Goal: Obtain resource: Obtain resource

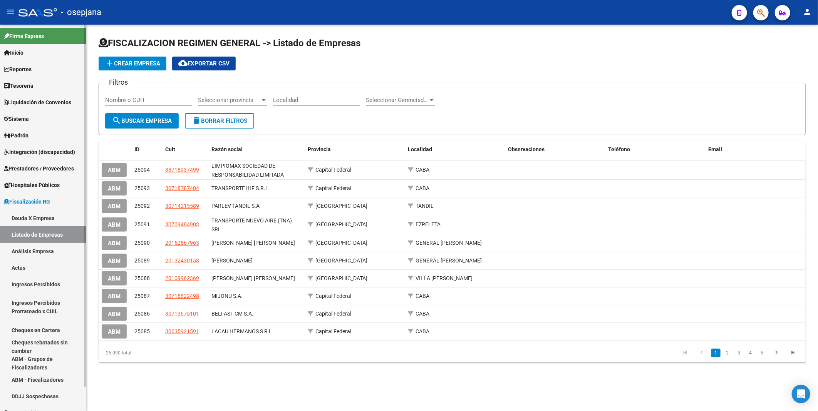
click at [42, 214] on link "Deuda X Empresa" at bounding box center [43, 218] width 86 height 17
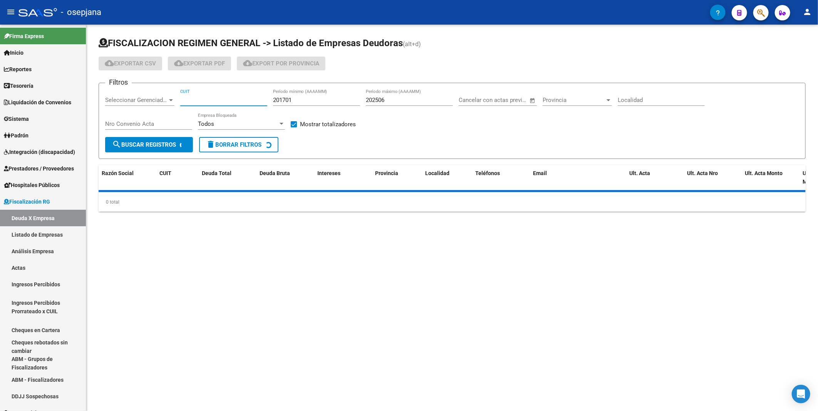
click at [209, 102] on input "CUIT" at bounding box center [223, 100] width 87 height 7
paste input "30-65492457-7"
type input "30-65492457-7"
click at [47, 230] on link "Listado de Empresas" at bounding box center [43, 234] width 86 height 17
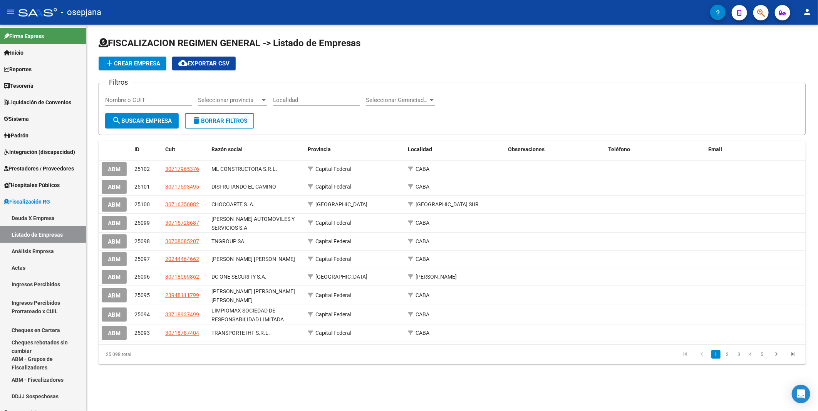
click at [145, 102] on input "Nombre o CUIT" at bounding box center [148, 100] width 87 height 7
paste input "30654924577"
click at [133, 121] on span "search Buscar Empresa" at bounding box center [142, 120] width 60 height 7
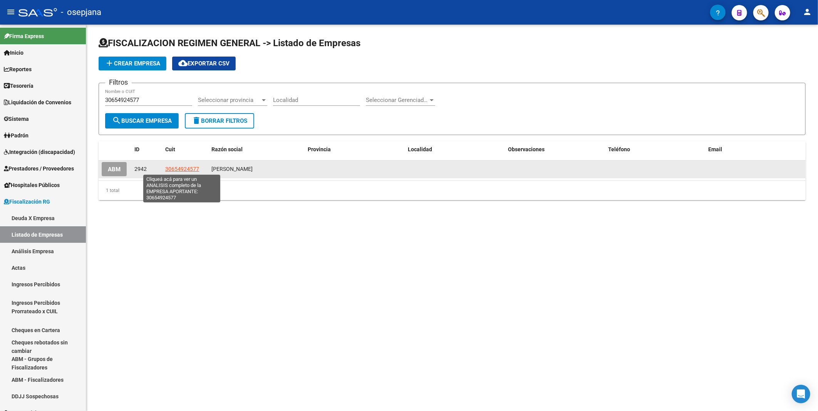
click at [178, 170] on span "30654924577" at bounding box center [182, 169] width 34 height 6
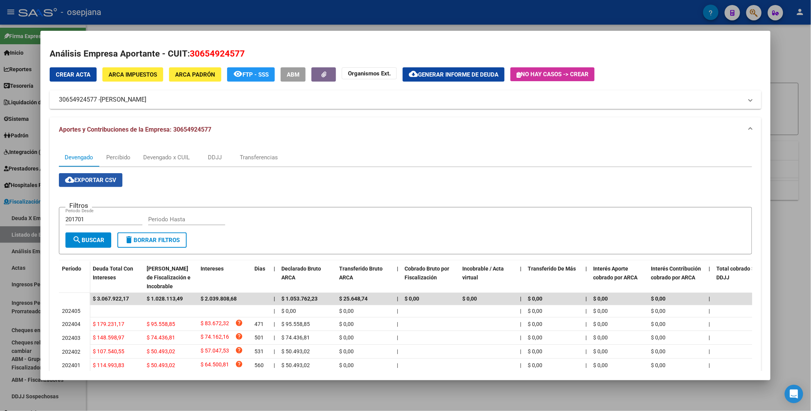
click at [104, 175] on button "cloud_download Exportar CSV" at bounding box center [91, 180] width 64 height 14
click at [199, 401] on div at bounding box center [405, 205] width 811 height 411
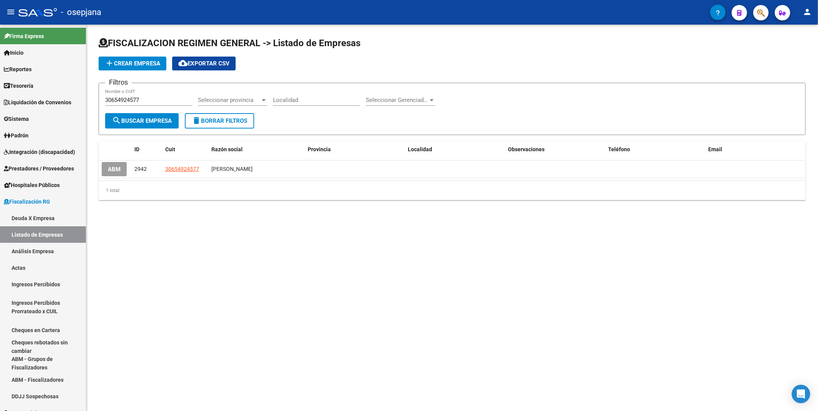
click at [165, 101] on input "30654924577" at bounding box center [148, 100] width 87 height 7
type input "3"
paste input "30714962538 H Y M CONSTRUCCIONES S.R.L."
type input "3"
click at [155, 99] on input "Nombre o CUIT" at bounding box center [148, 100] width 87 height 7
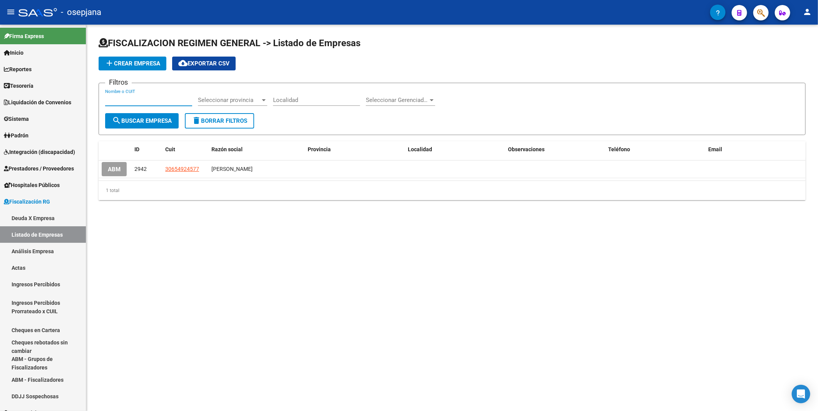
paste input "30714962538"
type input "30714962538"
click at [156, 121] on span "search Buscar Empresa" at bounding box center [142, 120] width 60 height 7
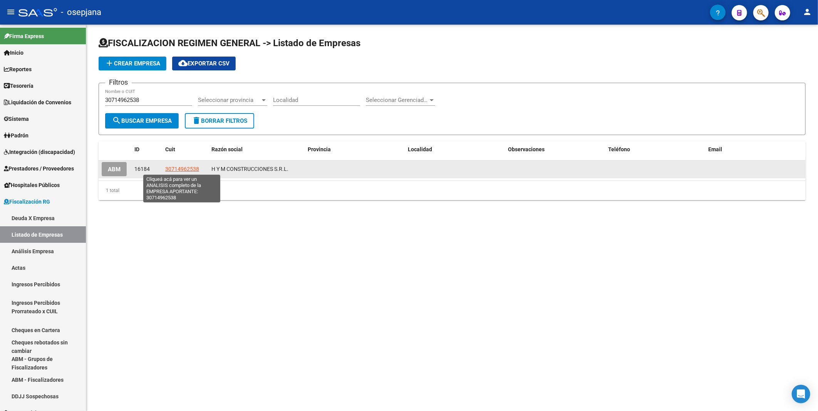
click at [174, 168] on span "30714962538" at bounding box center [182, 169] width 34 height 6
type textarea "30714962538"
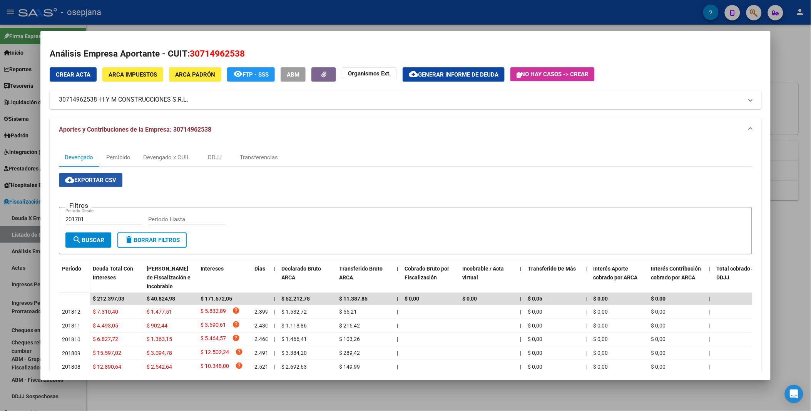
click at [93, 177] on span "cloud_download Exportar CSV" at bounding box center [90, 180] width 51 height 7
click at [451, 24] on div at bounding box center [405, 205] width 811 height 411
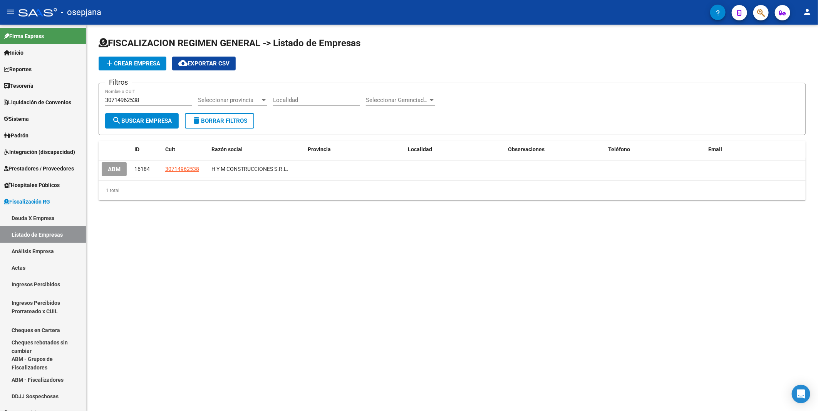
drag, startPoint x: 173, startPoint y: 105, endPoint x: 104, endPoint y: 104, distance: 68.2
click at [104, 104] on form "Filtros 30714962538 Nombre o CUIT Seleccionar provincia Seleccionar provincia L…" at bounding box center [452, 109] width 707 height 52
click at [150, 98] on input "30714962538" at bounding box center [148, 100] width 87 height 7
drag, startPoint x: 150, startPoint y: 98, endPoint x: 101, endPoint y: 102, distance: 49.1
click at [101, 102] on form "Filtros 30714962538 Nombre o CUIT Seleccionar provincia Seleccionar provincia L…" at bounding box center [452, 109] width 707 height 52
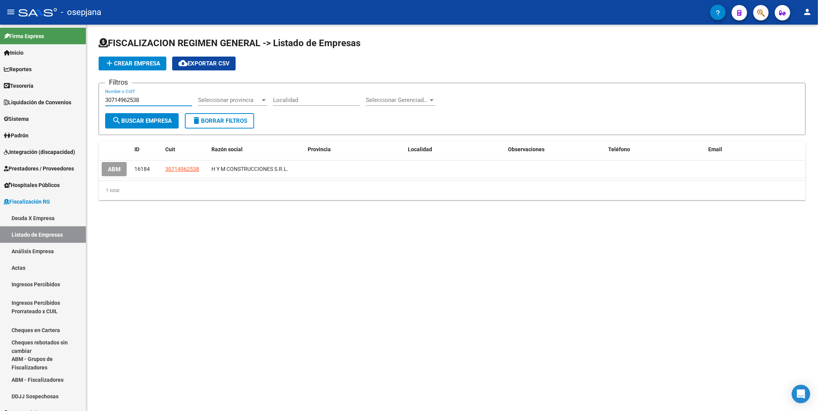
paste input "2026320"
type input "30712026320"
click at [129, 121] on span "search Buscar Empresa" at bounding box center [142, 120] width 60 height 7
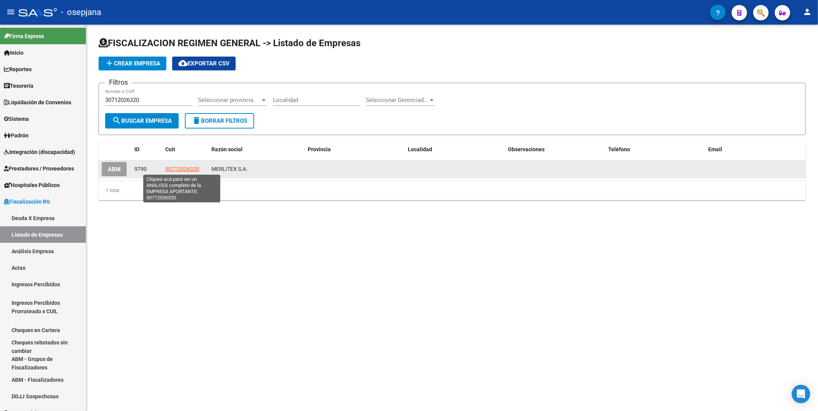
click at [178, 168] on span "30712026320" at bounding box center [182, 169] width 34 height 6
type textarea "30712026320"
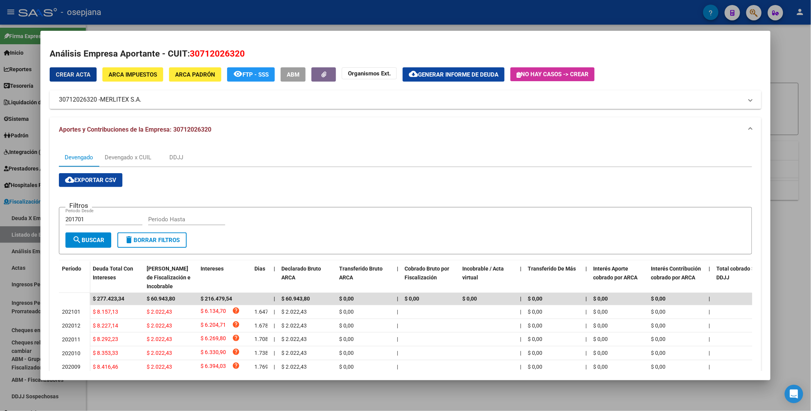
click at [97, 184] on button "cloud_download Exportar CSV" at bounding box center [91, 180] width 64 height 14
drag, startPoint x: 361, startPoint y: 13, endPoint x: 353, endPoint y: 17, distance: 8.8
click at [360, 12] on div at bounding box center [405, 205] width 811 height 411
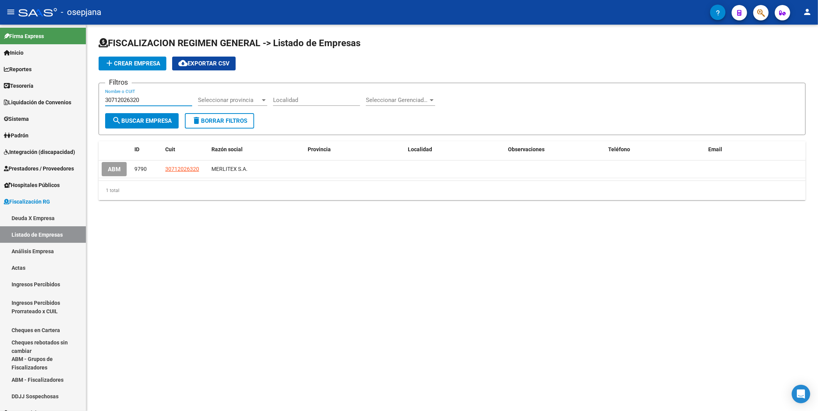
drag, startPoint x: 159, startPoint y: 99, endPoint x: 87, endPoint y: 99, distance: 71.2
click at [87, 99] on div "FISCALIZACION REGIMEN GENERAL -> Listado de Empresas add Crear Empresa cloud_do…" at bounding box center [452, 125] width 732 height 200
paste input "20937780045"
type input "20937780045"
click at [136, 116] on button "search Buscar Empresa" at bounding box center [142, 120] width 74 height 15
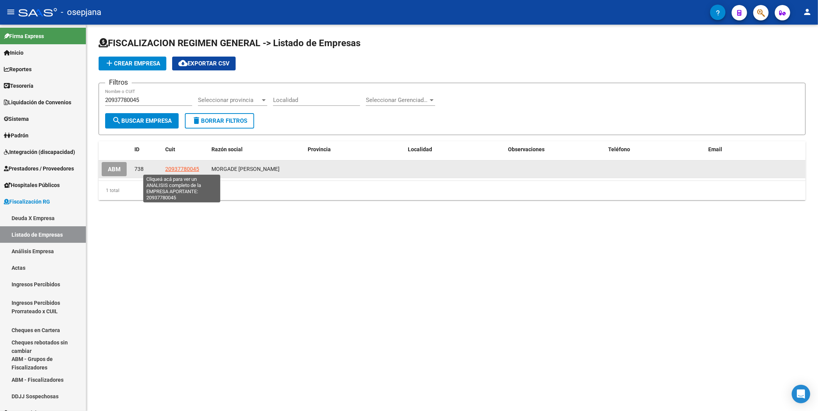
click at [174, 168] on span "20937780045" at bounding box center [182, 169] width 34 height 6
type textarea "20937780045"
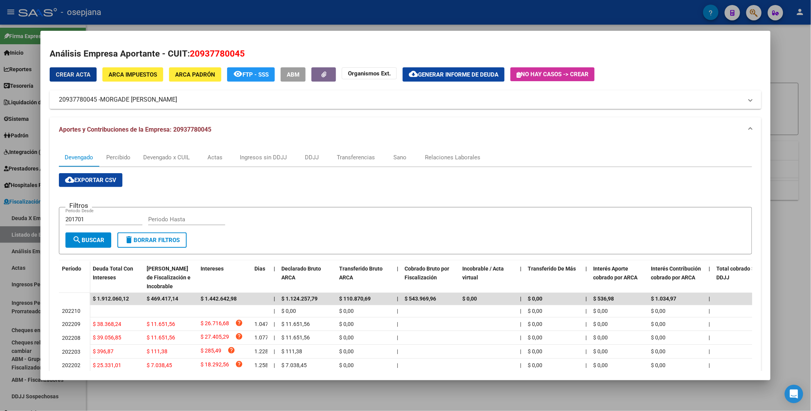
click at [99, 180] on span "cloud_download Exportar CSV" at bounding box center [90, 180] width 51 height 7
click at [264, 18] on div at bounding box center [405, 205] width 811 height 411
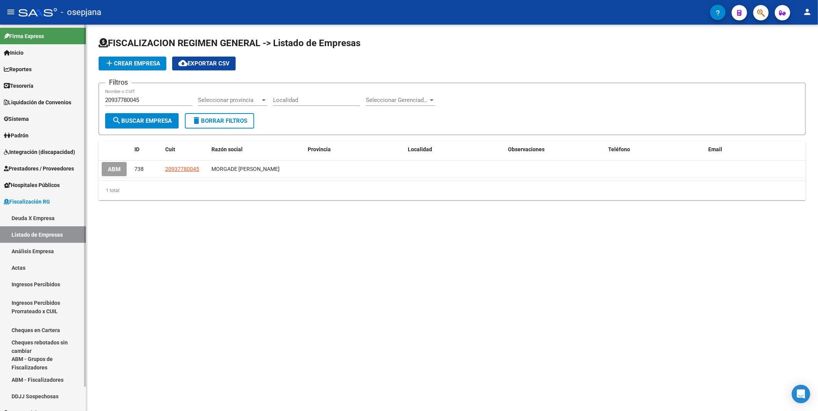
drag, startPoint x: 162, startPoint y: 95, endPoint x: 70, endPoint y: 95, distance: 92.0
click at [70, 95] on mat-sidenav-container "Firma Express Inicio Instructivos Contacto OS Reportes Tablero de Control Ingre…" at bounding box center [409, 218] width 818 height 387
drag, startPoint x: 70, startPoint y: 95, endPoint x: 162, endPoint y: 103, distance: 92.0
click at [162, 103] on input "20937780045" at bounding box center [148, 100] width 87 height 7
drag, startPoint x: 114, startPoint y: 99, endPoint x: 102, endPoint y: 100, distance: 12.3
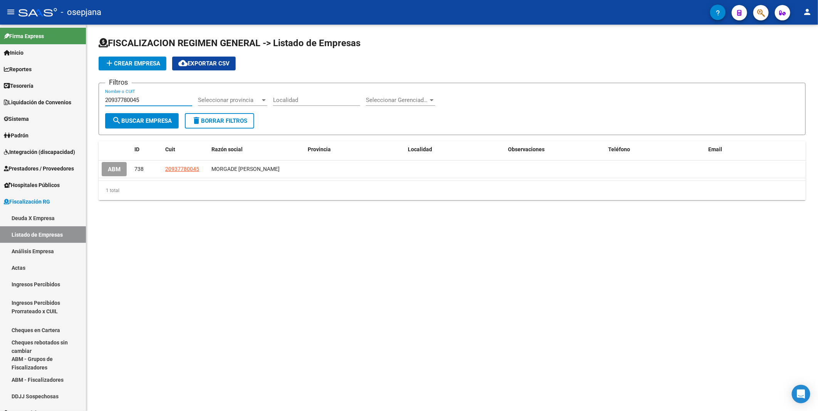
click at [102, 100] on form "Filtros 20937780045 Nombre o CUIT Seleccionar provincia Seleccionar provincia L…" at bounding box center [452, 109] width 707 height 52
paste input "345460080"
type input "20345460080"
click at [134, 116] on button "search Buscar Empresa" at bounding box center [142, 120] width 74 height 15
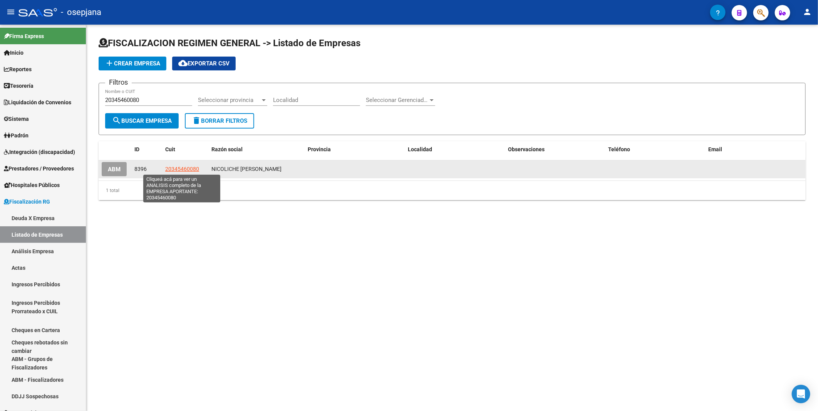
click at [178, 167] on span "20345460080" at bounding box center [182, 169] width 34 height 6
type textarea "20345460080"
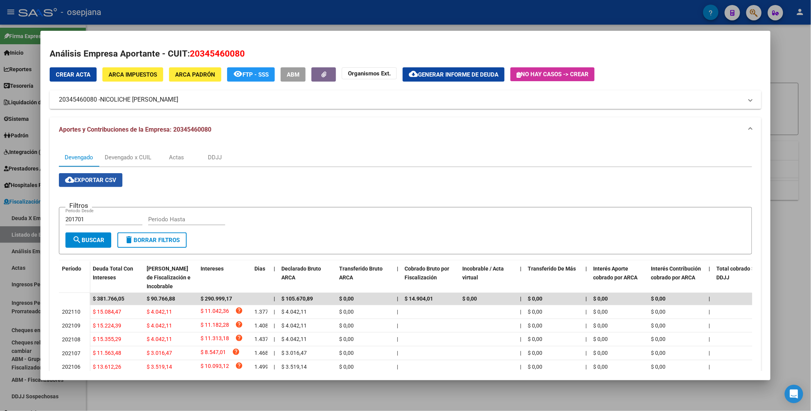
click at [94, 180] on span "cloud_download Exportar CSV" at bounding box center [90, 180] width 51 height 7
click at [287, 8] on div at bounding box center [405, 205] width 811 height 411
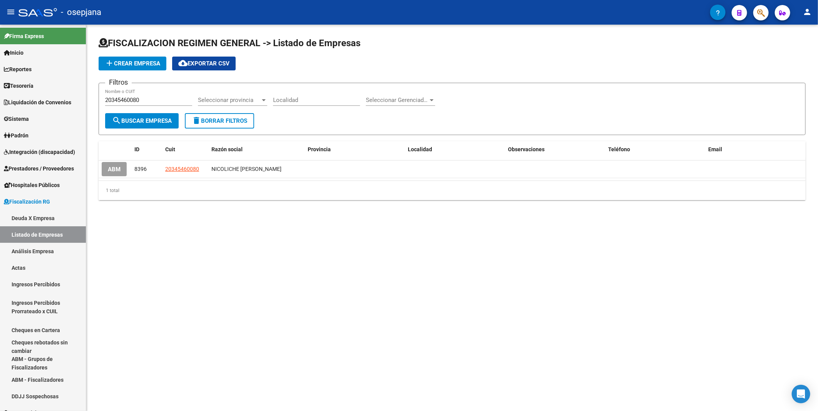
click at [537, 275] on mat-sidenav-content "FISCALIZACION REGIMEN GENERAL -> Listado de Empresas add Crear Empresa cloud_do…" at bounding box center [452, 218] width 732 height 387
drag, startPoint x: 140, startPoint y: 101, endPoint x: 81, endPoint y: 95, distance: 58.9
click at [81, 95] on mat-sidenav-container "Firma Express Inicio Instructivos Contacto OS Reportes Tablero de Control Ingre…" at bounding box center [409, 218] width 818 height 387
paste input "3071441260"
type input "30714412600"
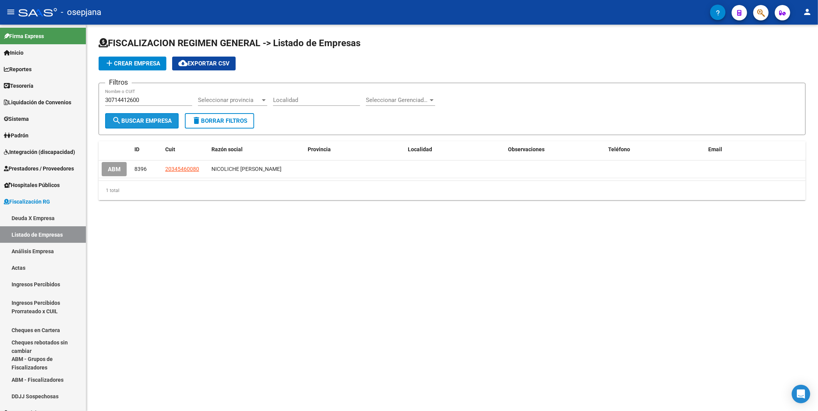
click at [137, 119] on span "search Buscar Empresa" at bounding box center [142, 120] width 60 height 7
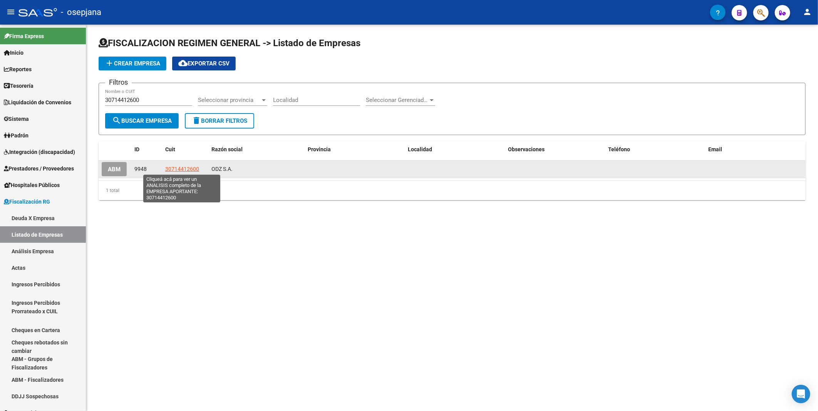
click at [189, 170] on span "30714412600" at bounding box center [182, 169] width 34 height 6
type textarea "30714412600"
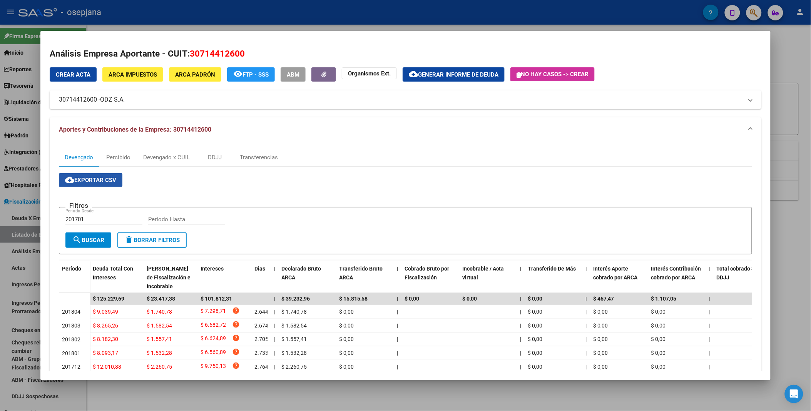
click at [98, 183] on span "cloud_download Exportar CSV" at bounding box center [90, 180] width 51 height 7
click at [402, 17] on div at bounding box center [405, 205] width 811 height 411
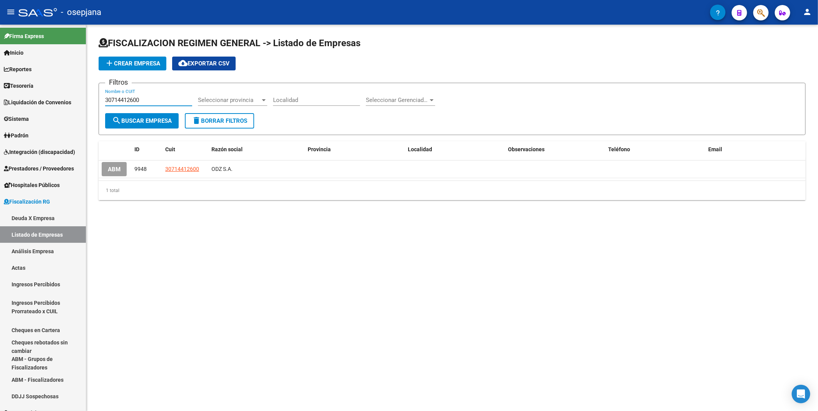
drag, startPoint x: 157, startPoint y: 101, endPoint x: 90, endPoint y: 101, distance: 66.6
click at [90, 101] on div "FISCALIZACION REGIMEN GENERAL -> Listado de Empresas add Crear Empresa cloud_do…" at bounding box center [452, 125] width 732 height 200
paste input "0776956"
type input "30707769560"
click at [145, 116] on button "search Buscar Empresa" at bounding box center [142, 120] width 74 height 15
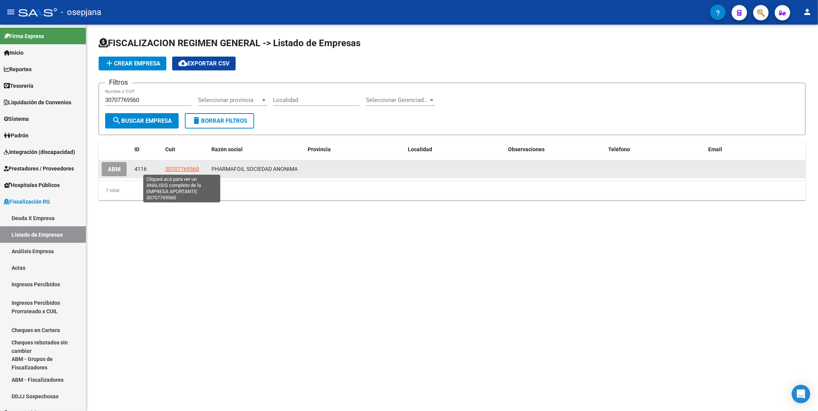
click at [178, 171] on span "30707769560" at bounding box center [182, 169] width 34 height 6
type textarea "30707769560"
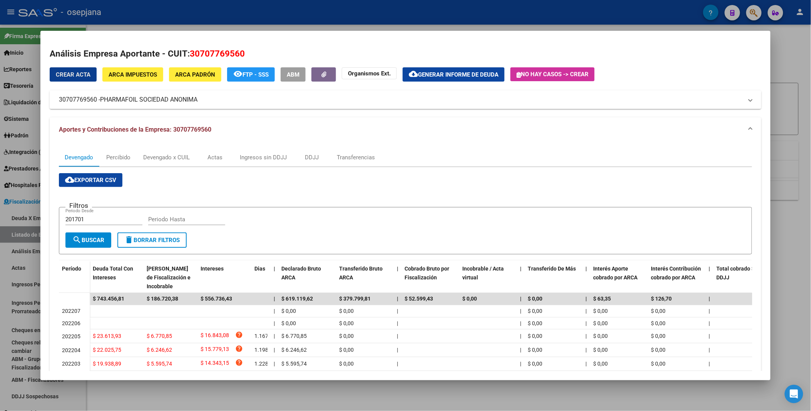
click at [108, 178] on span "cloud_download Exportar CSV" at bounding box center [90, 180] width 51 height 7
click at [330, 9] on div at bounding box center [405, 205] width 811 height 411
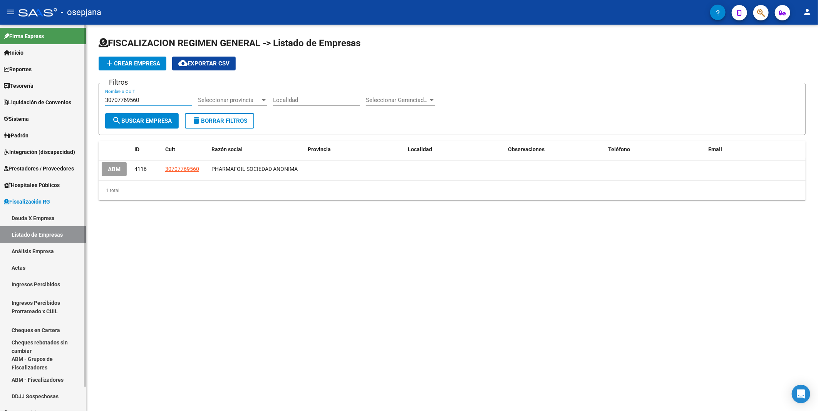
drag, startPoint x: 157, startPoint y: 99, endPoint x: 85, endPoint y: 90, distance: 71.8
click at [85, 90] on mat-sidenav-container "Firma Express Inicio Instructivos Contacto OS Reportes Tablero de Control Ingre…" at bounding box center [409, 218] width 818 height 387
paste input "20293165727"
type input "20293165727"
click at [136, 118] on span "search Buscar Empresa" at bounding box center [142, 120] width 60 height 7
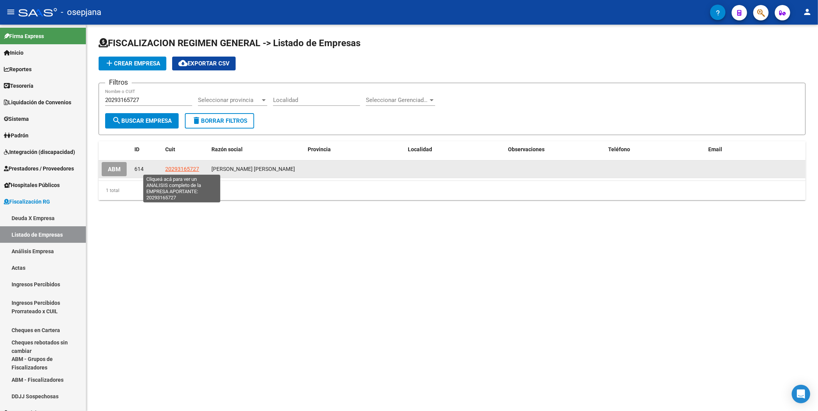
click at [178, 169] on span "20293165727" at bounding box center [182, 169] width 34 height 6
type textarea "20293165727"
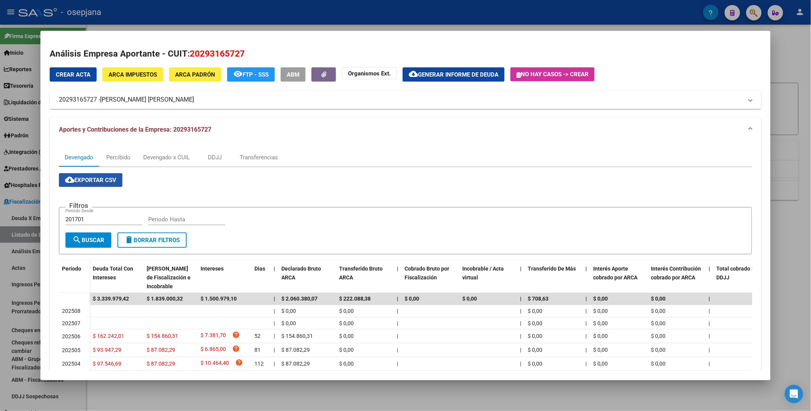
click at [96, 178] on span "cloud_download Exportar CSV" at bounding box center [90, 180] width 51 height 7
click at [251, 16] on div at bounding box center [405, 205] width 811 height 411
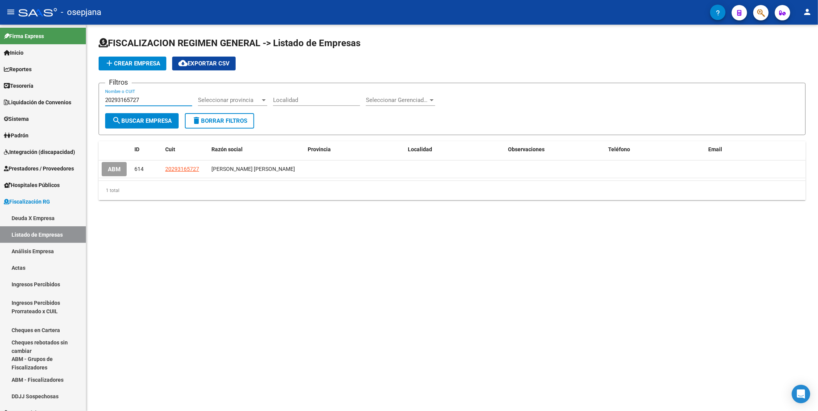
drag, startPoint x: 157, startPoint y: 99, endPoint x: 86, endPoint y: 95, distance: 71.0
click at [86, 95] on div "FISCALIZACION REGIMEN GENERAL -> Listado de Empresas add Crear Empresa cloud_do…" at bounding box center [452, 125] width 732 height 200
paste input "30649861648"
type input "30649861648"
click at [130, 117] on span "search Buscar Empresa" at bounding box center [142, 120] width 60 height 7
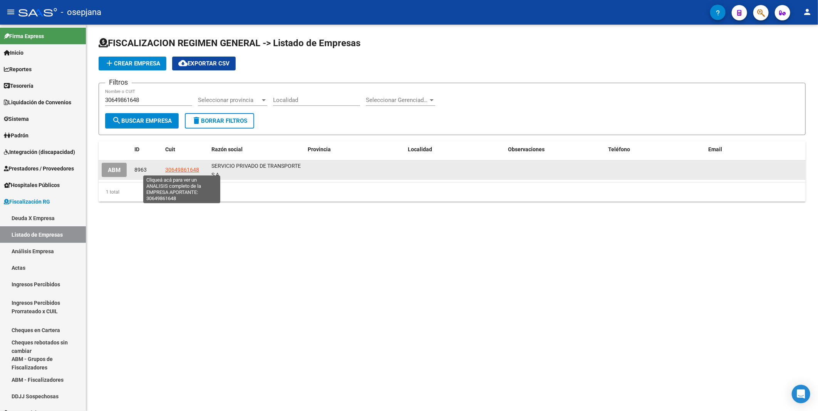
click at [184, 167] on span "30649861648" at bounding box center [182, 170] width 34 height 6
type textarea "30649861648"
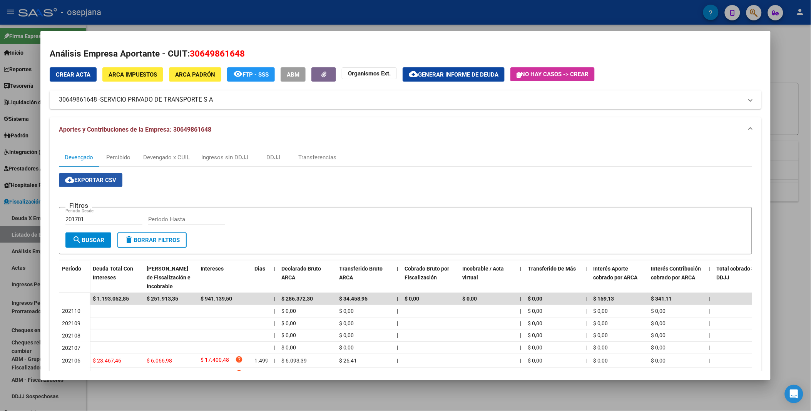
click at [90, 178] on span "cloud_download Exportar CSV" at bounding box center [90, 180] width 51 height 7
click at [359, 16] on div at bounding box center [405, 205] width 811 height 411
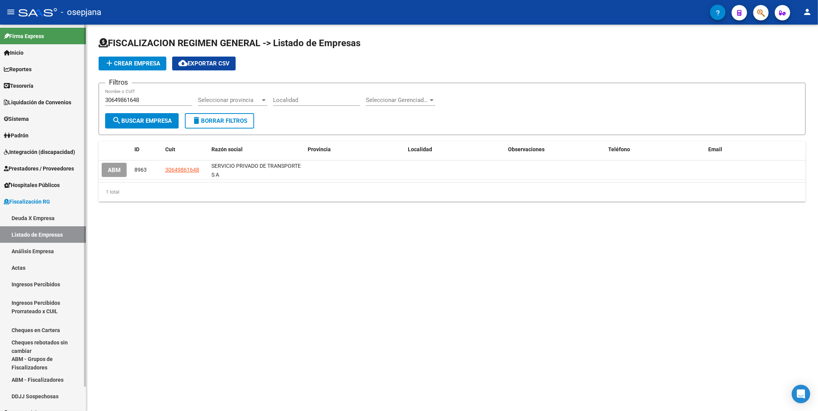
click at [49, 204] on span "Fiscalización RG" at bounding box center [27, 202] width 46 height 8
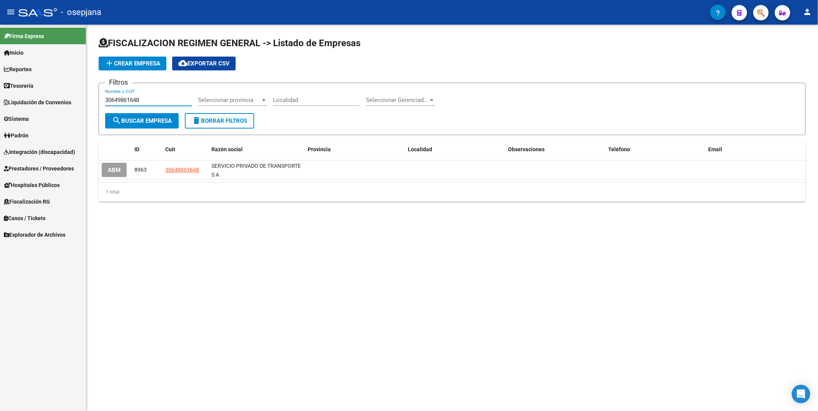
drag, startPoint x: 157, startPoint y: 101, endPoint x: 50, endPoint y: 92, distance: 106.7
click at [50, 92] on mat-sidenav-container "Firma Express Inicio Instructivos Contacto OS Reportes Tablero de Control Ingre…" at bounding box center [409, 218] width 818 height 387
paste input "23145316979"
type input "23145316979"
click at [137, 121] on span "search Buscar Empresa" at bounding box center [142, 120] width 60 height 7
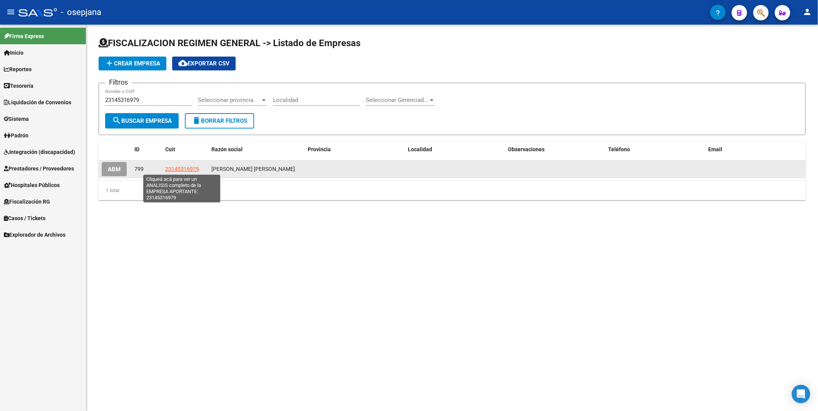
click at [191, 168] on span "23145316979" at bounding box center [182, 169] width 34 height 6
type textarea "23145316979"
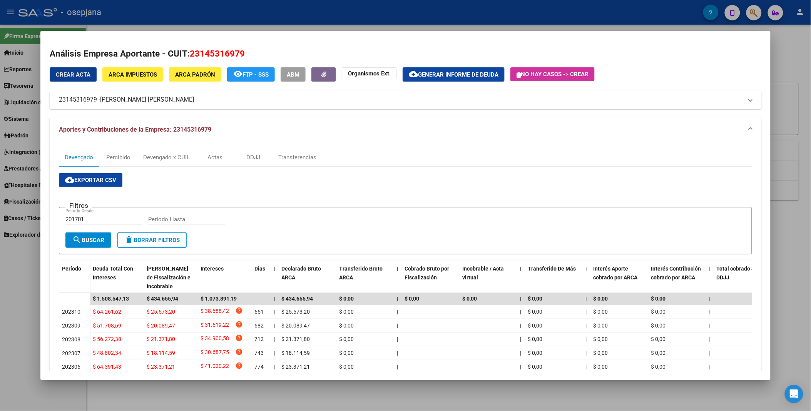
click at [96, 185] on button "cloud_download Exportar CSV" at bounding box center [91, 180] width 64 height 14
click at [323, 7] on div at bounding box center [405, 205] width 811 height 411
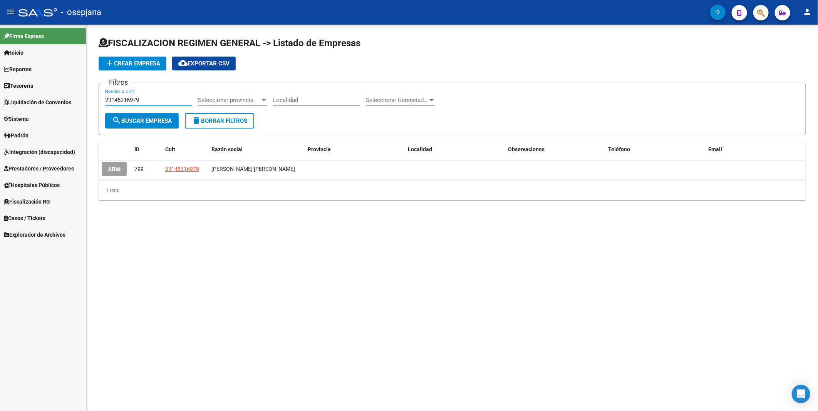
drag, startPoint x: 161, startPoint y: 101, endPoint x: 83, endPoint y: 101, distance: 77.4
click at [83, 101] on mat-sidenav-container "Firma Express Inicio Instructivos Contacto OS Reportes Tablero de Control Ingre…" at bounding box center [409, 218] width 818 height 387
paste input "BERMAIN [PERSON_NAME]"
type input "BERMAIN [PERSON_NAME]"
click at [132, 120] on span "search Buscar Empresa" at bounding box center [142, 120] width 60 height 7
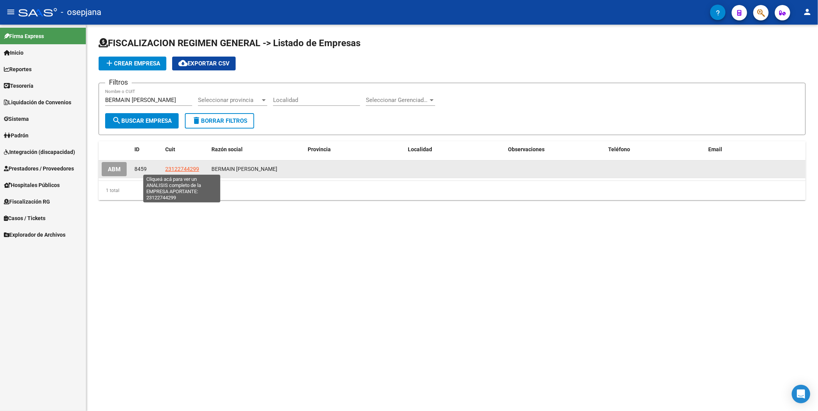
click at [178, 170] on span "23122744299" at bounding box center [182, 169] width 34 height 6
type textarea "23122744299"
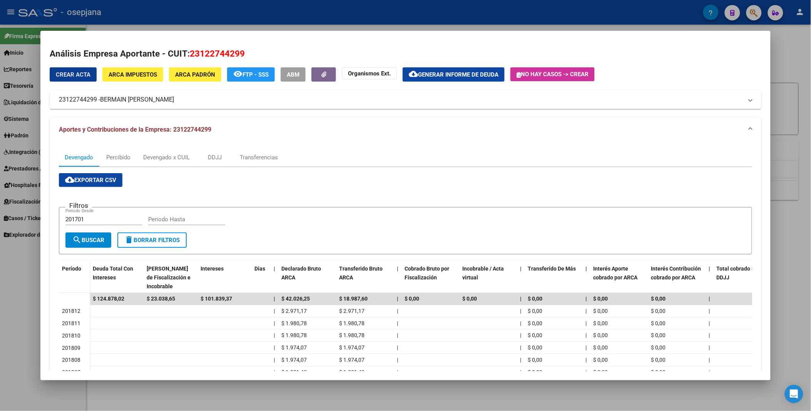
click at [106, 177] on span "cloud_download Exportar CSV" at bounding box center [90, 180] width 51 height 7
click at [274, 10] on div at bounding box center [405, 205] width 811 height 411
